Goal: Task Accomplishment & Management: Complete application form

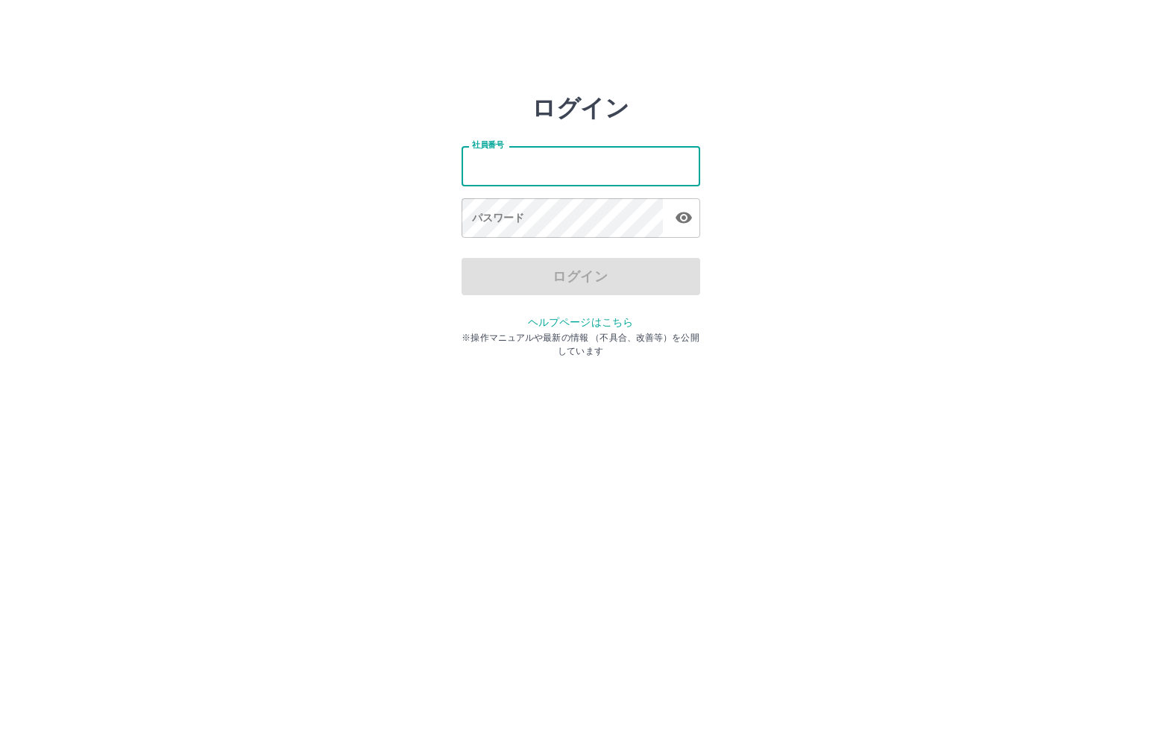
click at [532, 162] on input "社員番号" at bounding box center [581, 166] width 239 height 40
type input "*******"
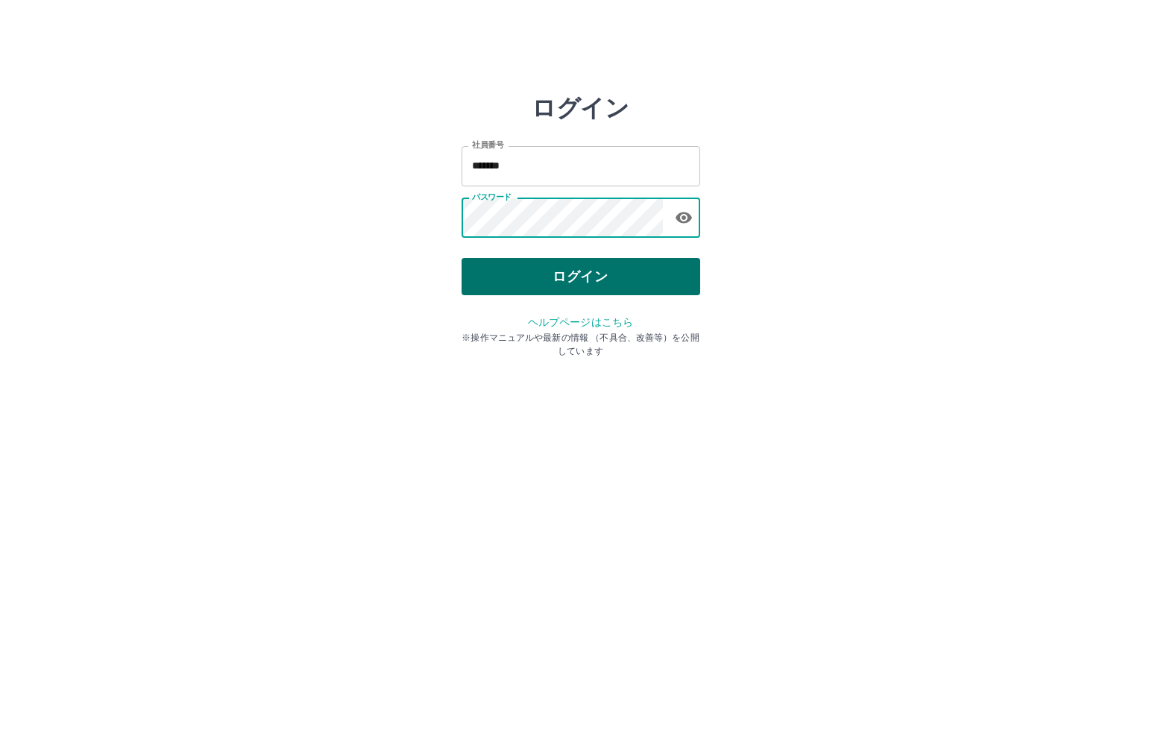
drag, startPoint x: 584, startPoint y: 271, endPoint x: 558, endPoint y: 275, distance: 26.5
click at [575, 276] on button "ログイン" at bounding box center [581, 276] width 239 height 37
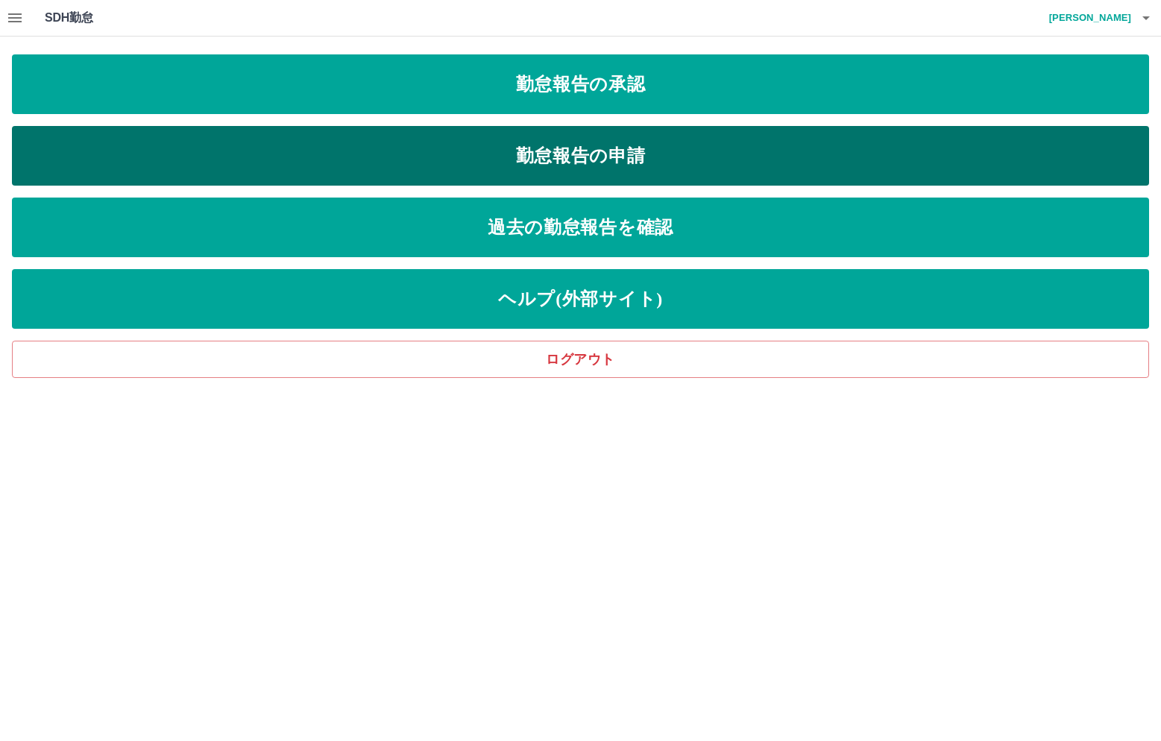
click at [298, 151] on link "勤怠報告の申請" at bounding box center [581, 156] width 1138 height 60
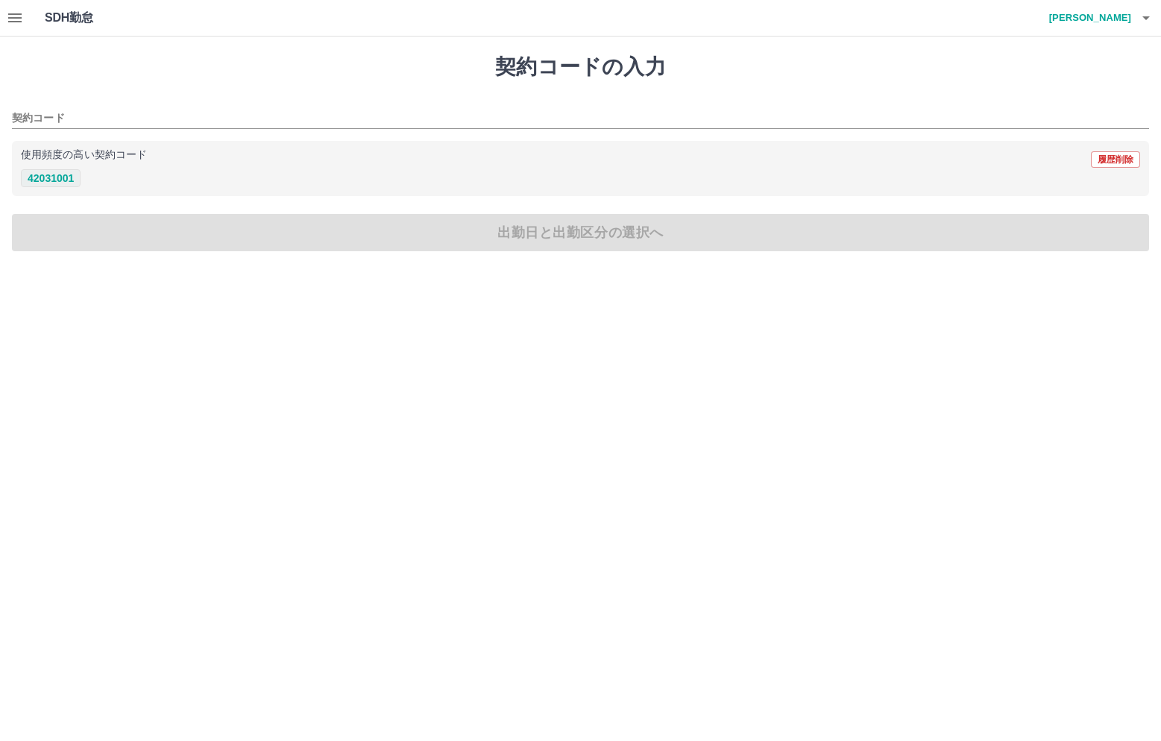
click at [50, 175] on button "42031001" at bounding box center [51, 178] width 60 height 18
type input "********"
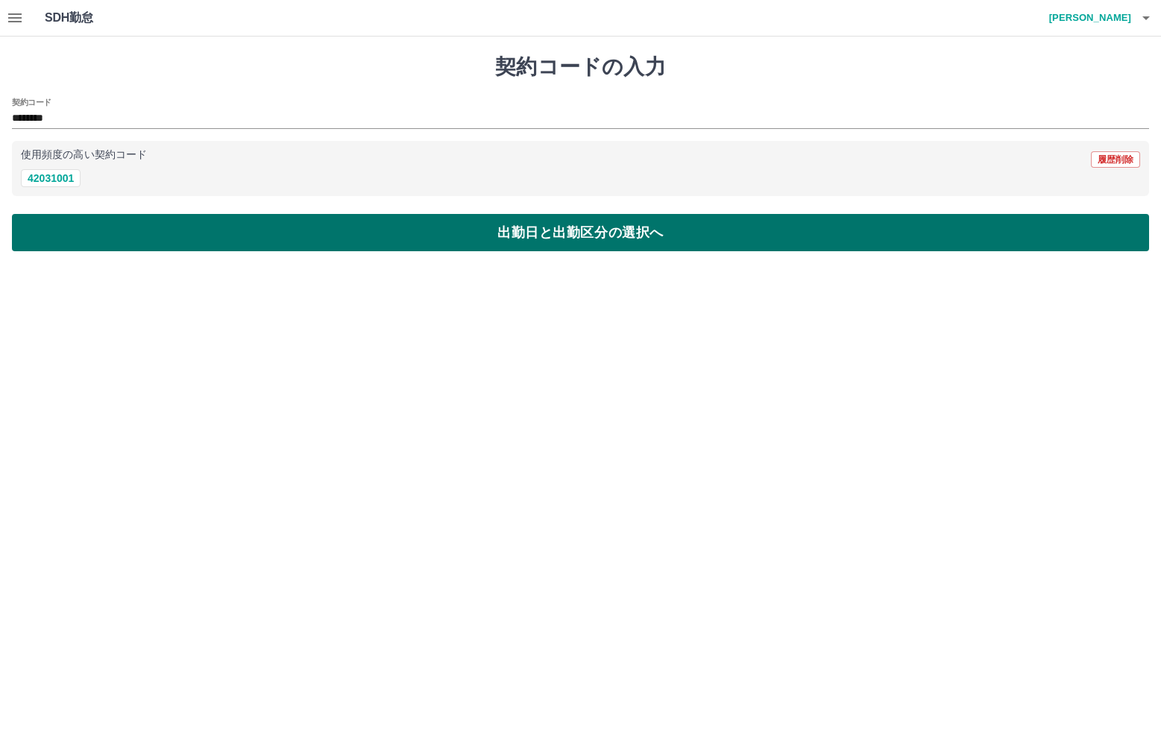
click at [110, 234] on button "出勤日と出勤区分の選択へ" at bounding box center [581, 232] width 1138 height 37
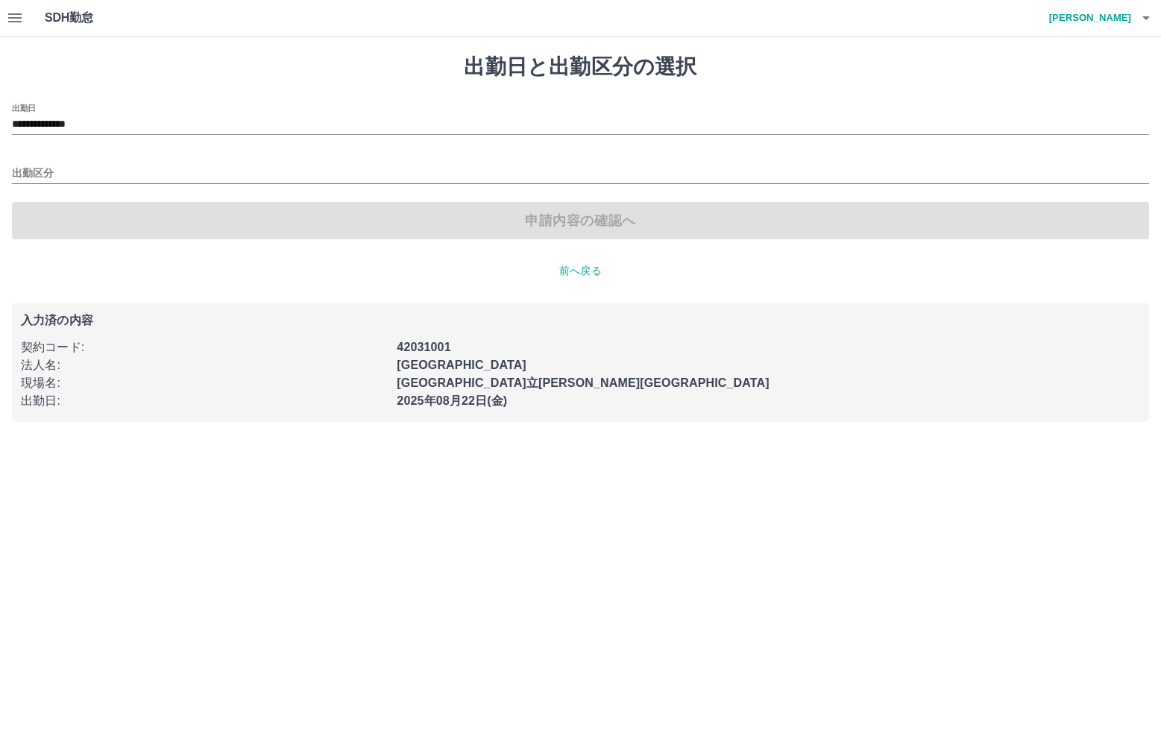
click at [51, 172] on input "出勤区分" at bounding box center [581, 174] width 1138 height 19
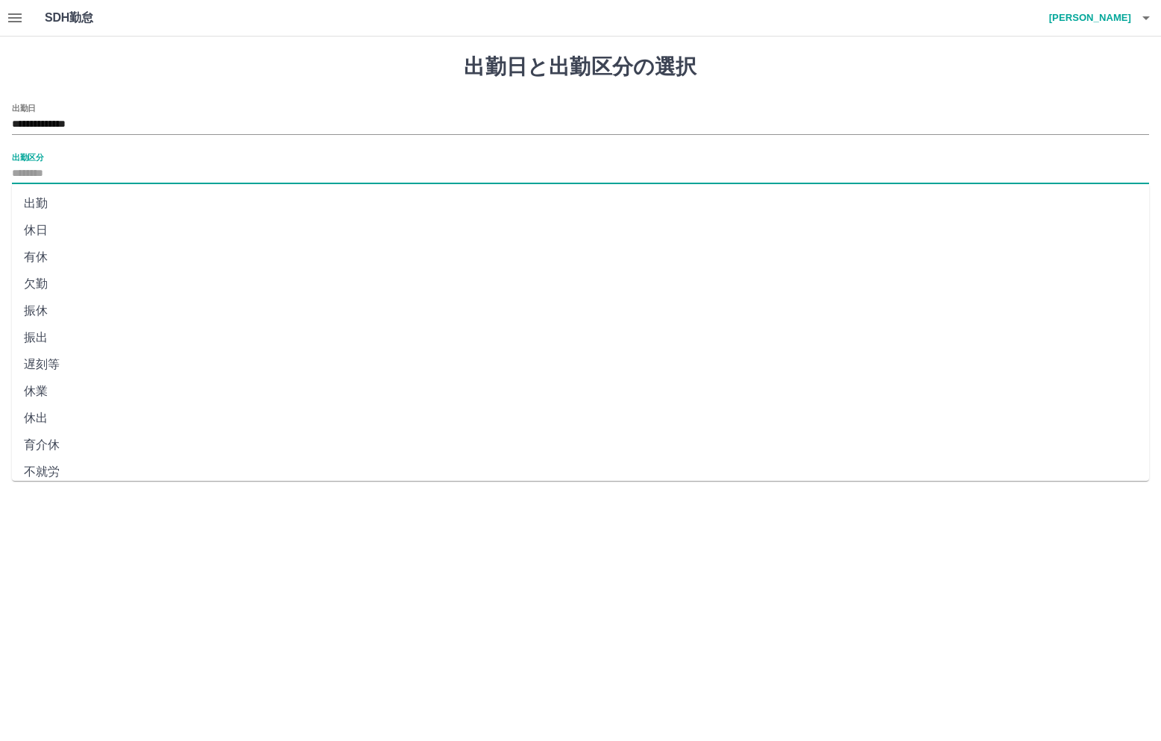
click at [52, 202] on li "出勤" at bounding box center [581, 203] width 1138 height 27
type input "**"
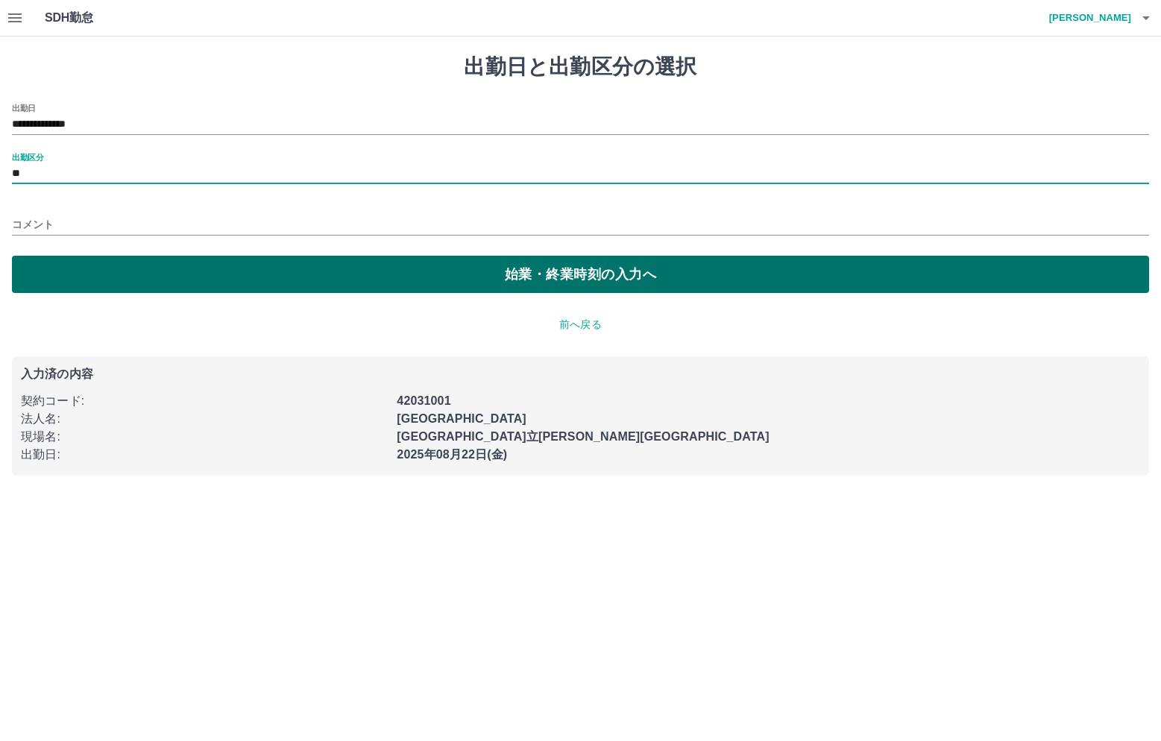
click at [76, 277] on button "始業・終業時刻の入力へ" at bounding box center [581, 274] width 1138 height 37
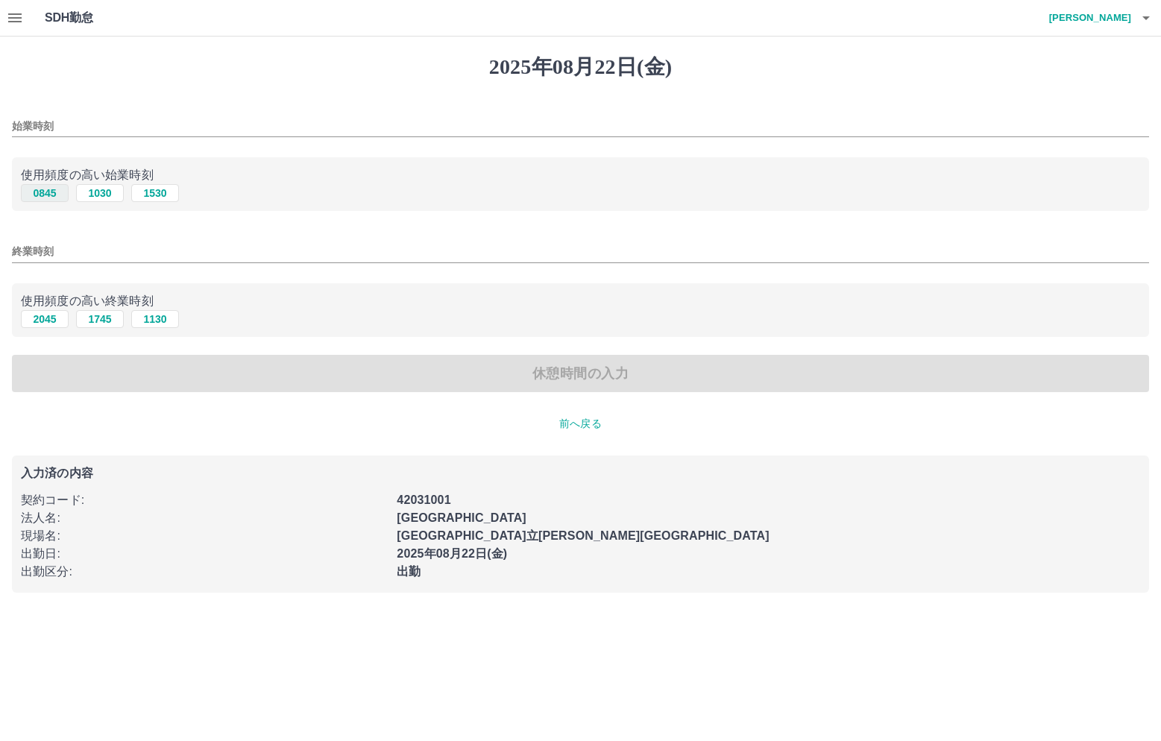
click at [39, 188] on button "0845" at bounding box center [45, 193] width 48 height 18
type input "****"
click at [101, 317] on button "1745" at bounding box center [100, 319] width 48 height 18
type input "****"
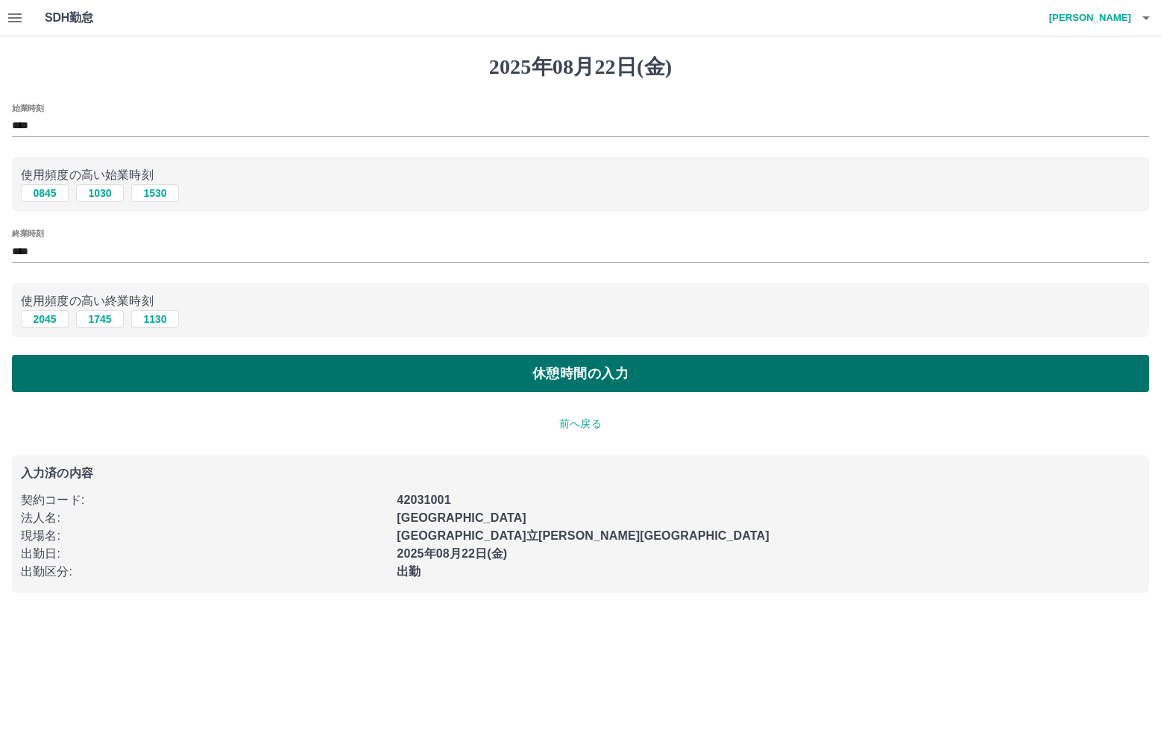
click at [125, 383] on button "休憩時間の入力" at bounding box center [581, 373] width 1138 height 37
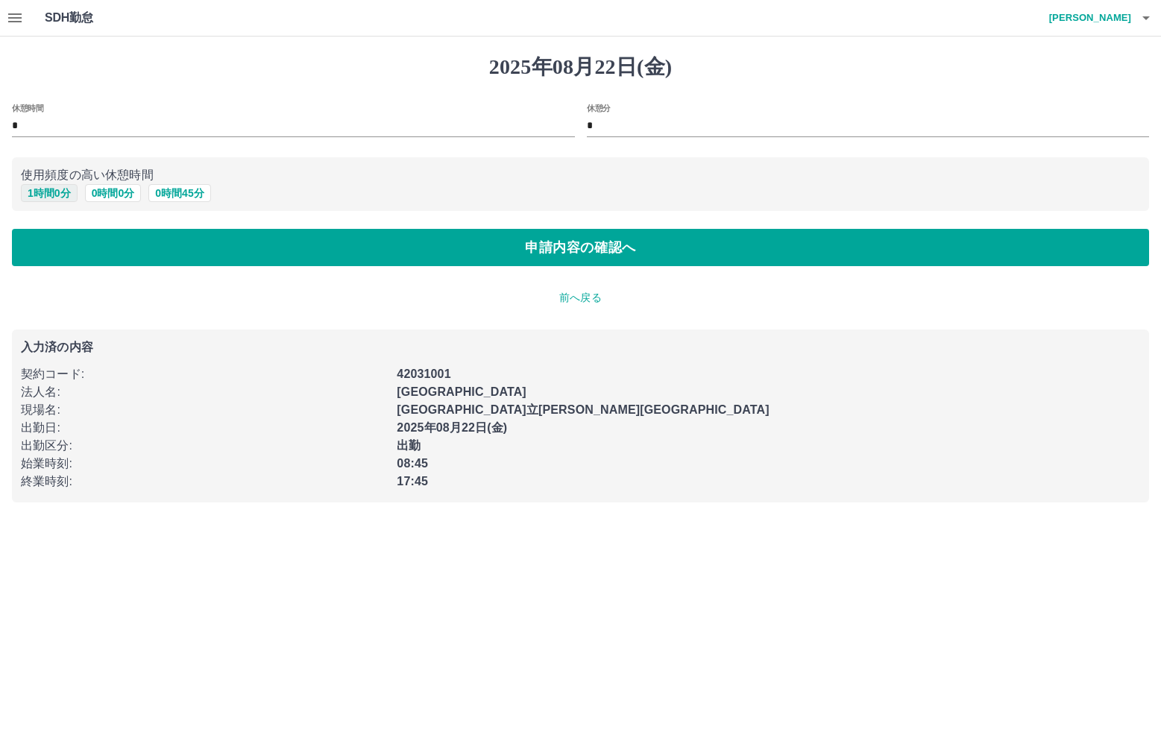
click at [53, 191] on button "1 時間 0 分" at bounding box center [49, 193] width 57 height 18
type input "*"
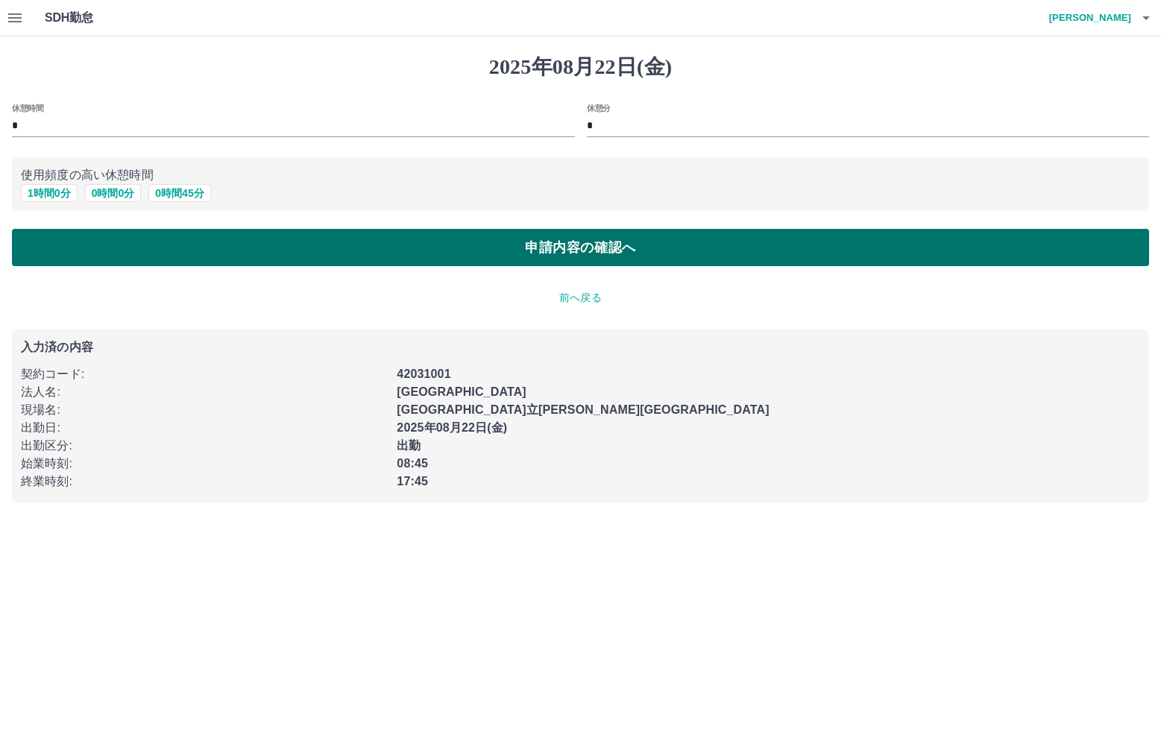
click at [83, 248] on button "申請内容の確認へ" at bounding box center [581, 247] width 1138 height 37
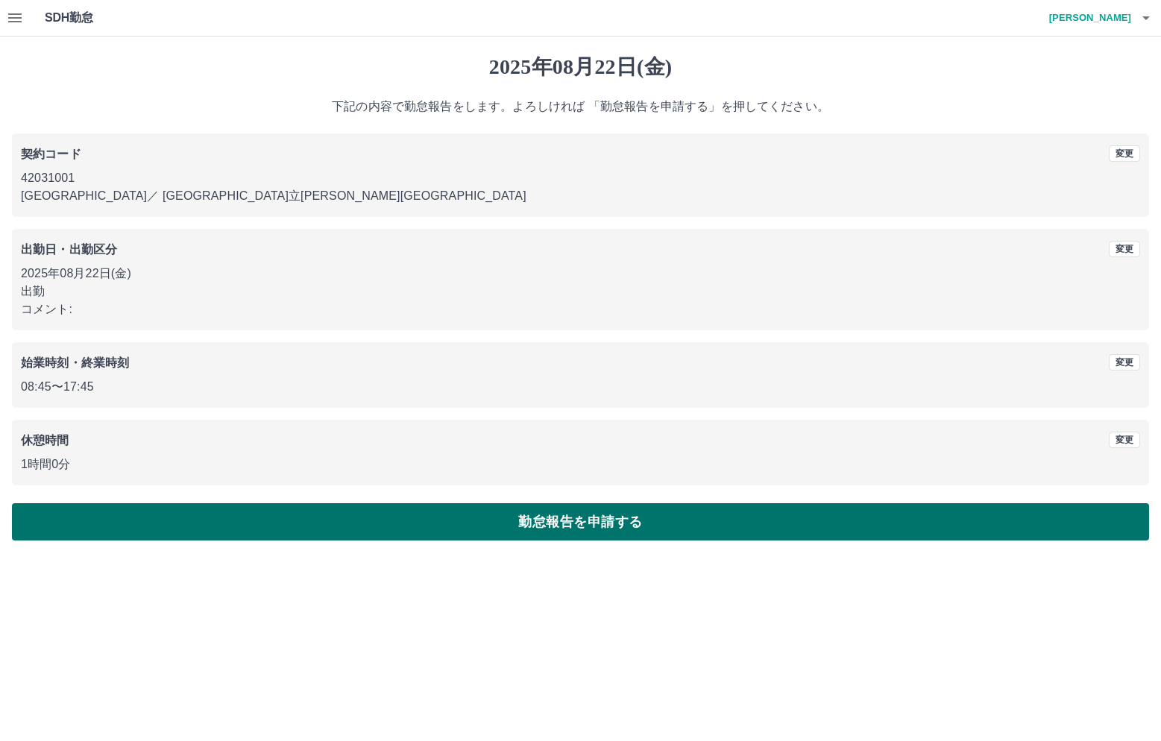
click at [268, 526] on button "勤怠報告を申請する" at bounding box center [581, 522] width 1138 height 37
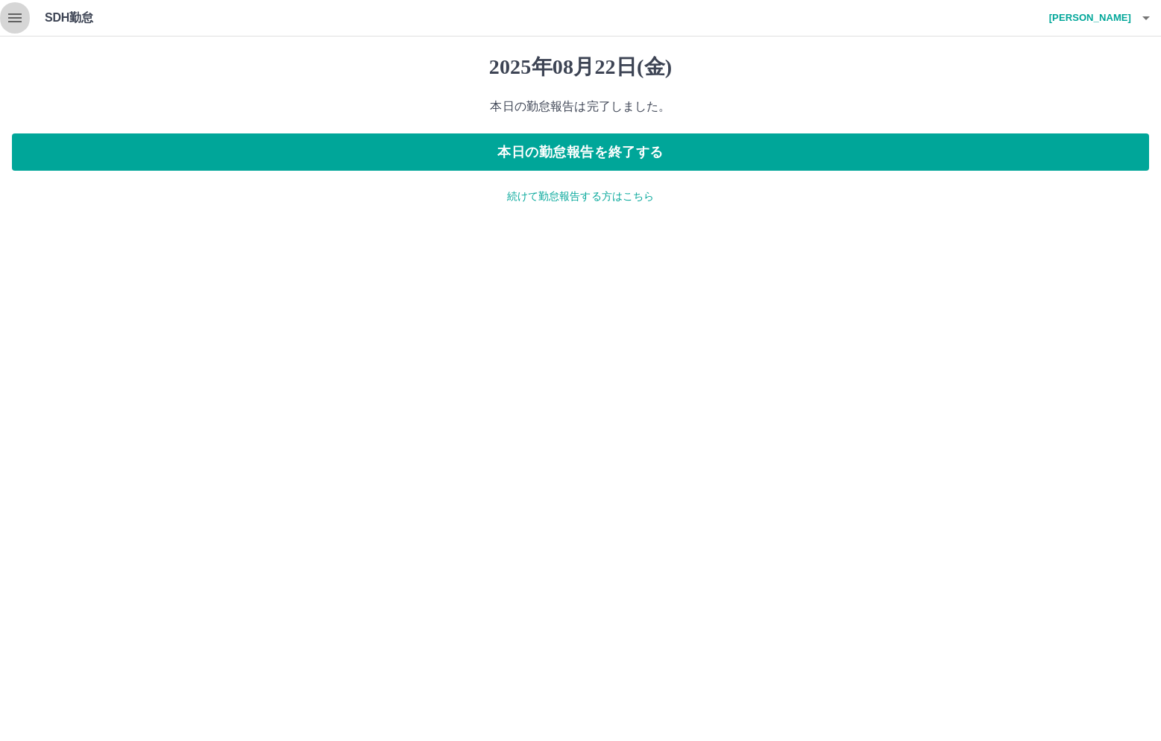
click at [13, 17] on icon "button" at bounding box center [14, 17] width 13 height 9
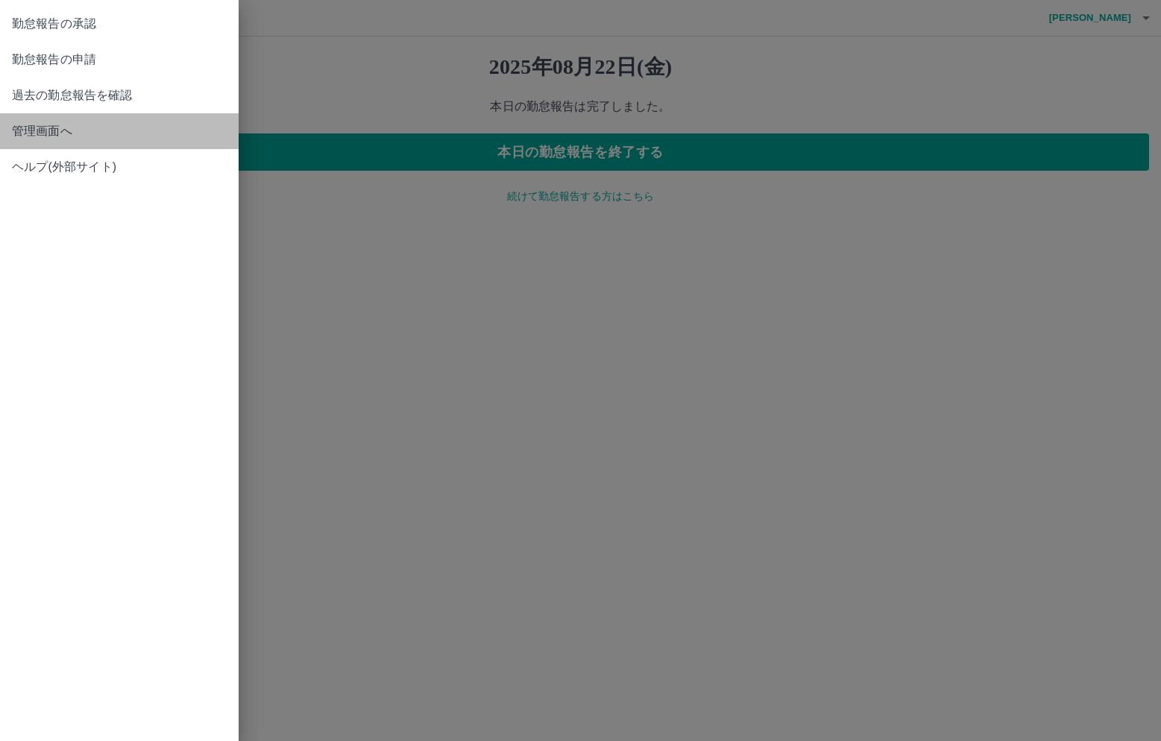
click at [54, 131] on span "管理画面へ" at bounding box center [119, 131] width 215 height 18
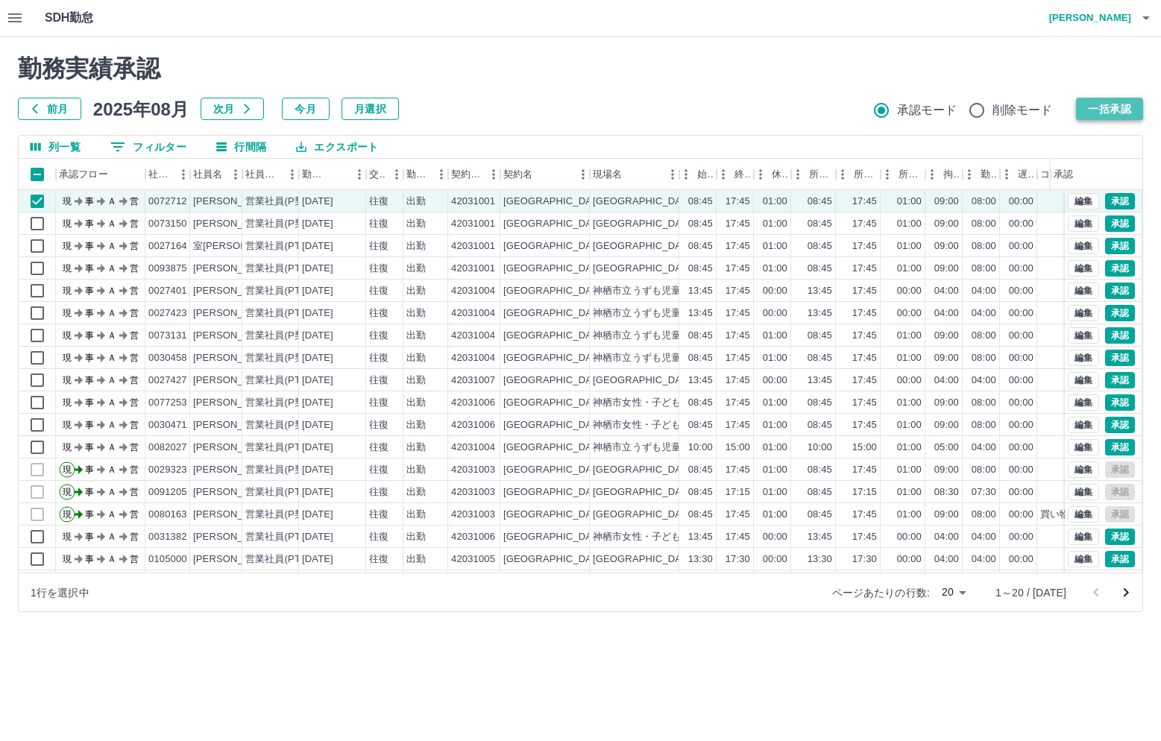
click at [1124, 109] on button "一括承認" at bounding box center [1109, 109] width 67 height 22
click at [1115, 110] on button "一括承認" at bounding box center [1109, 109] width 67 height 22
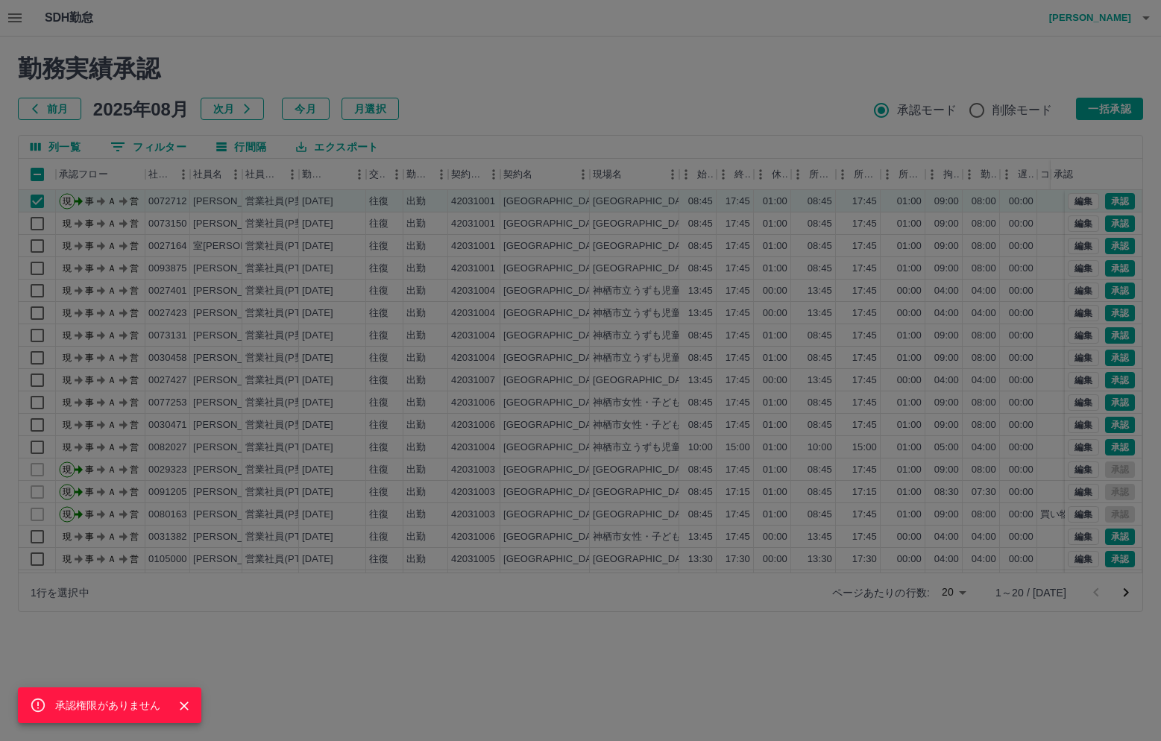
click at [791, 57] on div "承認権限がありません" at bounding box center [580, 370] width 1161 height 741
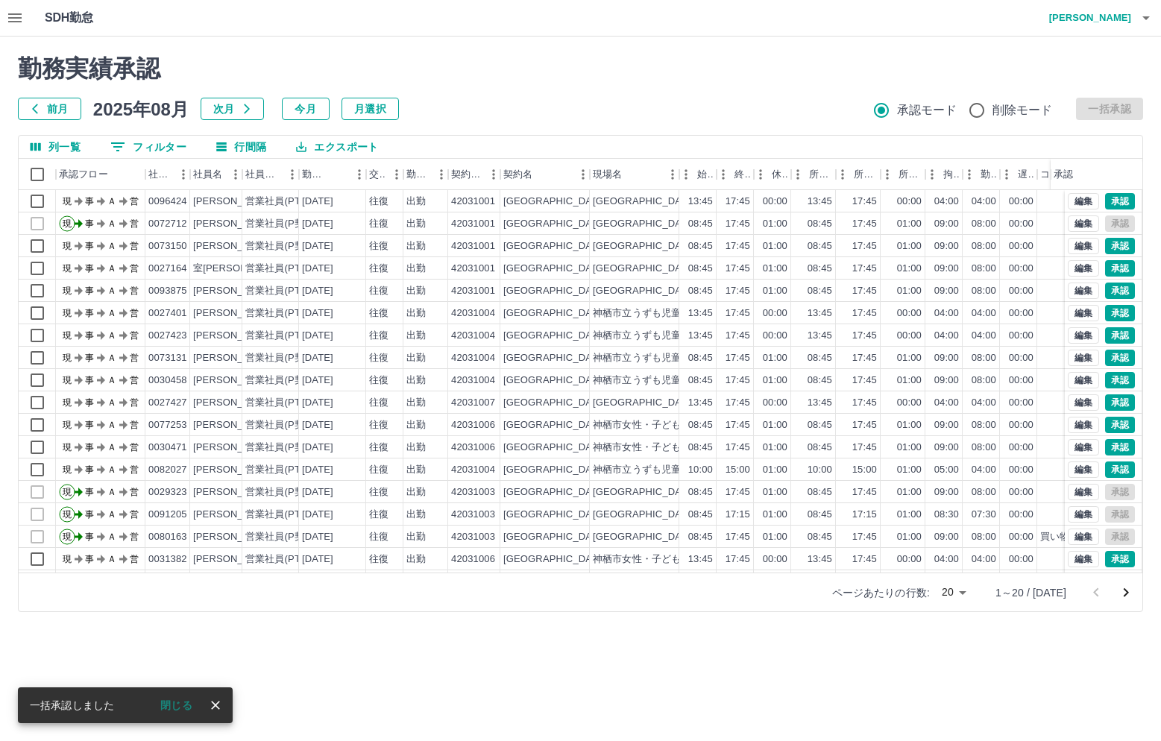
click at [163, 145] on button "0 フィルター" at bounding box center [148, 147] width 100 height 22
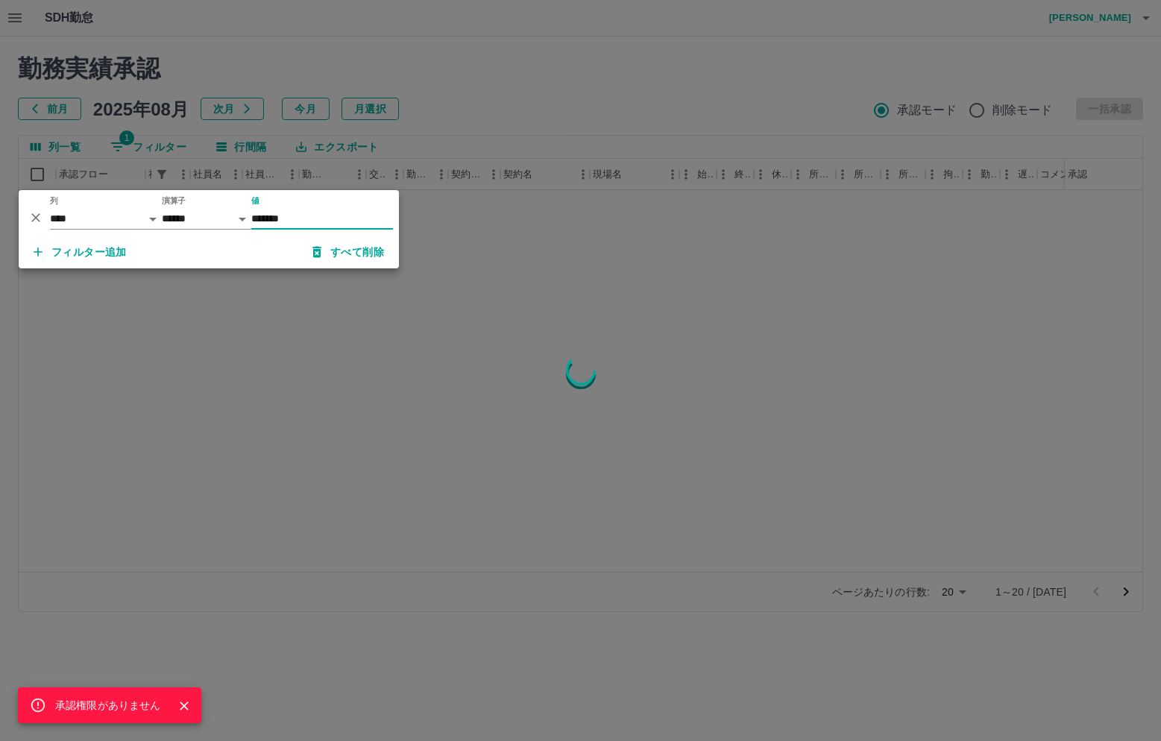
type input "*******"
click at [366, 385] on div "承認権限がありません" at bounding box center [580, 370] width 1161 height 741
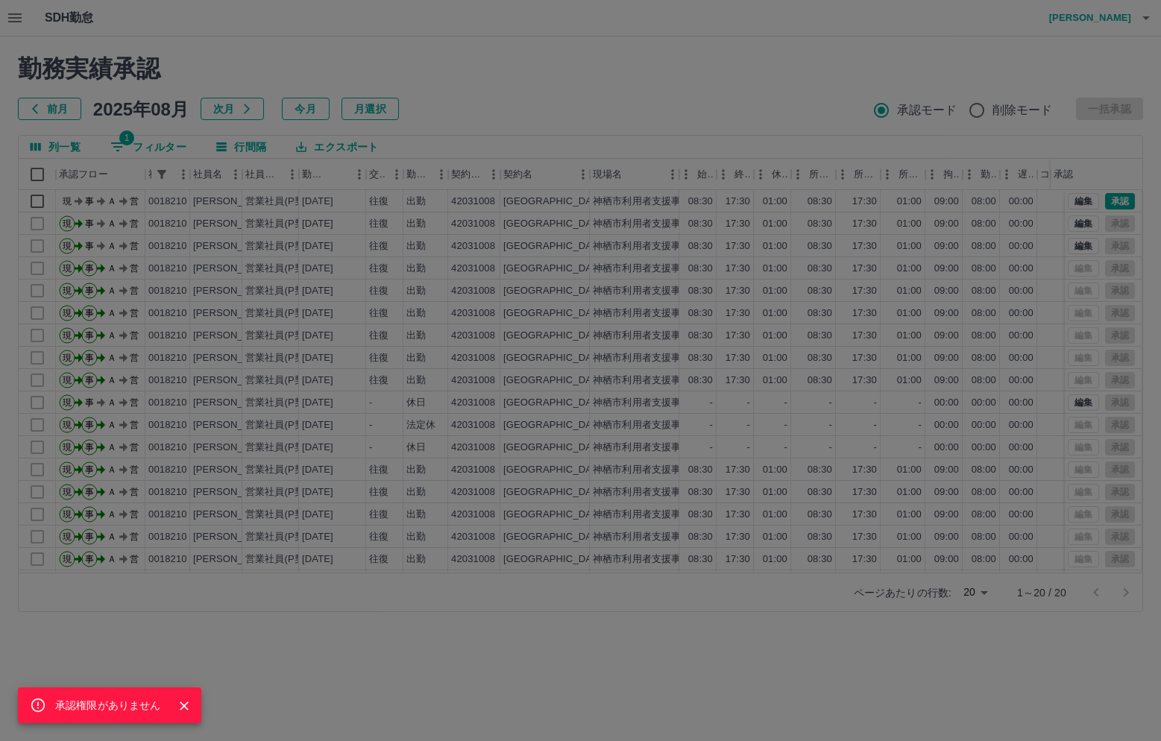
click at [690, 55] on div "承認権限がありません" at bounding box center [580, 370] width 1161 height 741
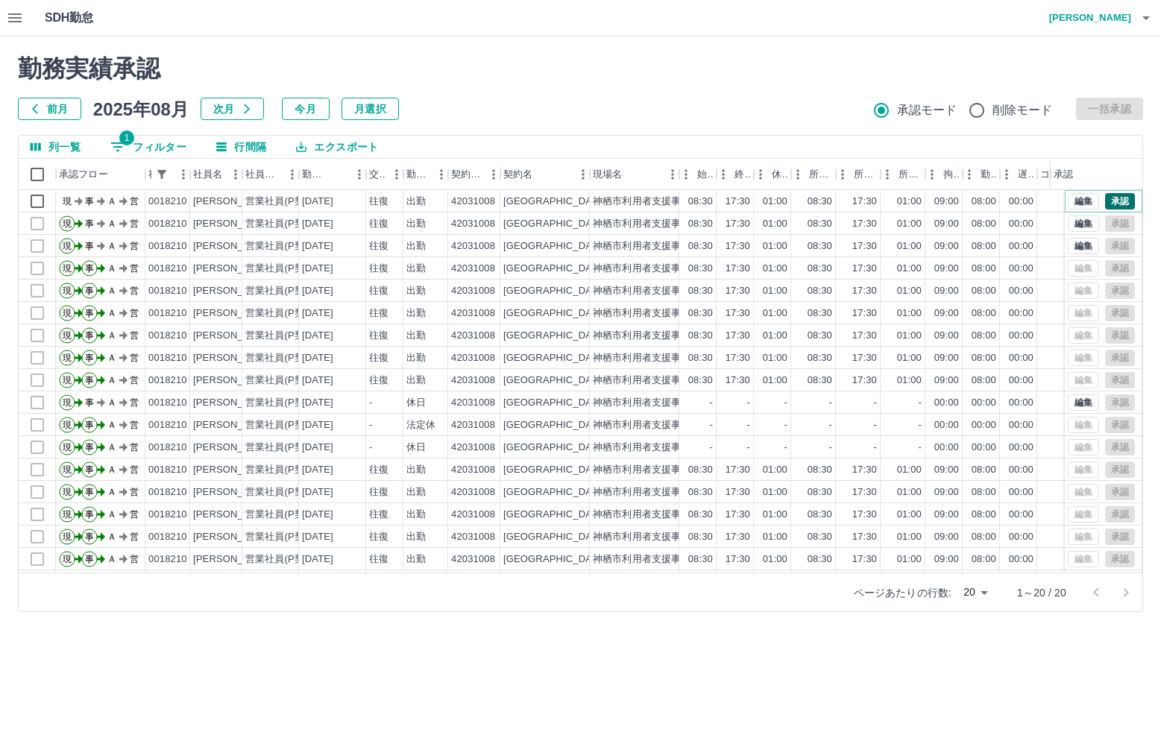
click at [1106, 199] on button "承認" at bounding box center [1121, 201] width 30 height 16
click at [1137, 7] on button "button" at bounding box center [1147, 18] width 30 height 36
click at [1072, 109] on li "ログアウト" at bounding box center [1083, 108] width 132 height 27
